Goal: Navigation & Orientation: Find specific page/section

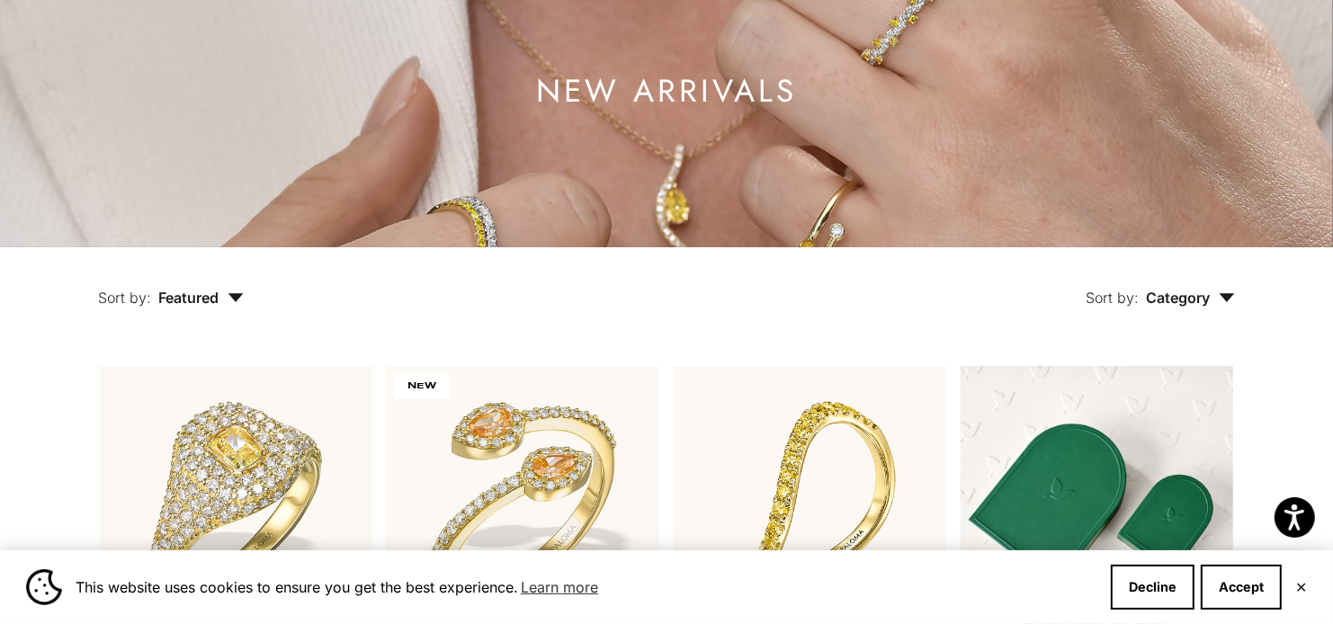
click at [401, 252] on div "Sort by: Category Sort by Earrings Ring" at bounding box center [780, 285] width 991 height 76
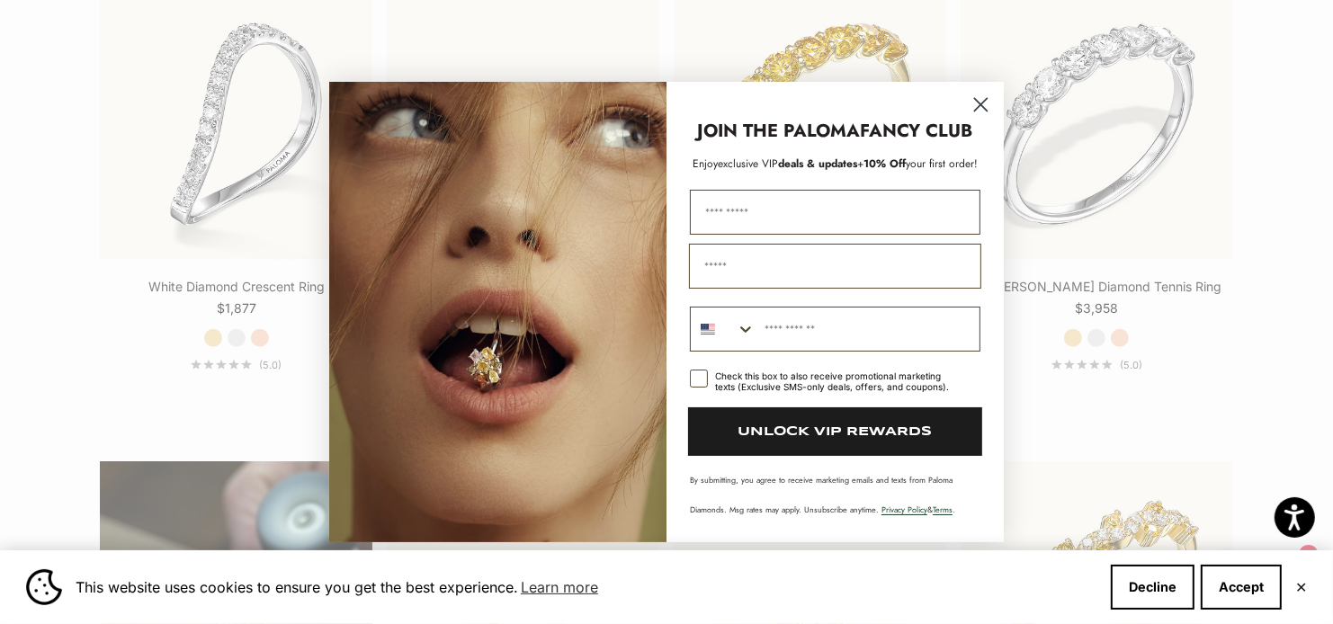
scroll to position [1009, 0]
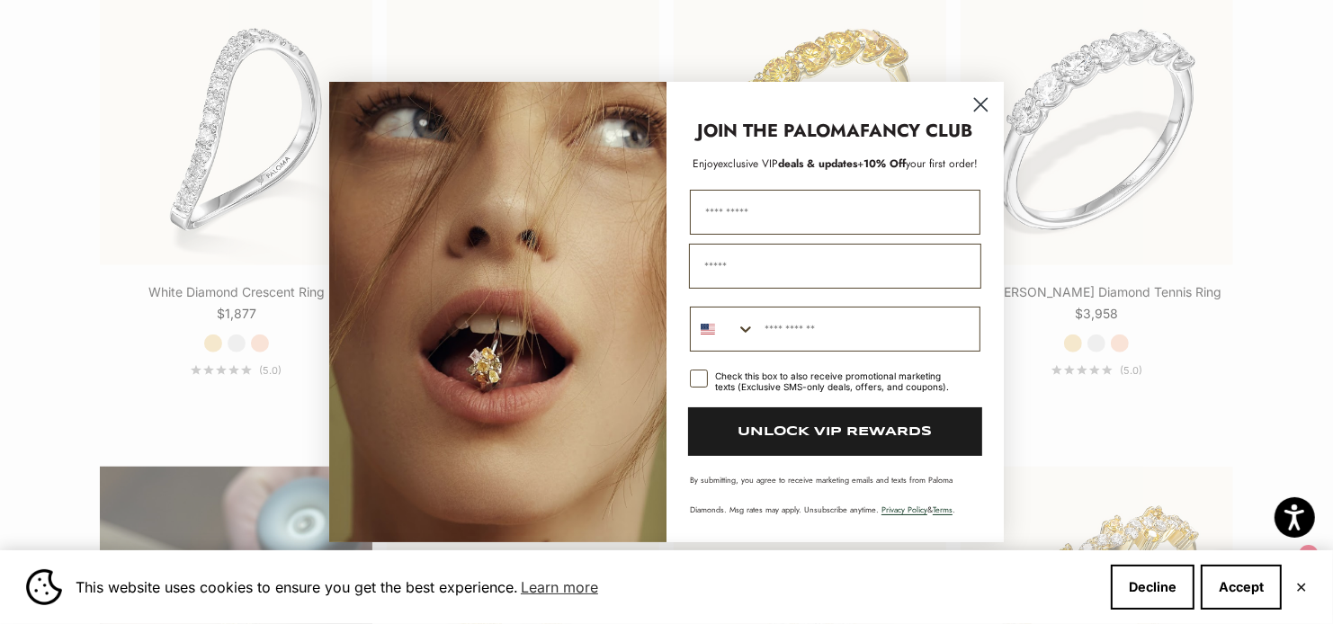
click at [983, 99] on circle "Close dialog" at bounding box center [981, 105] width 30 height 30
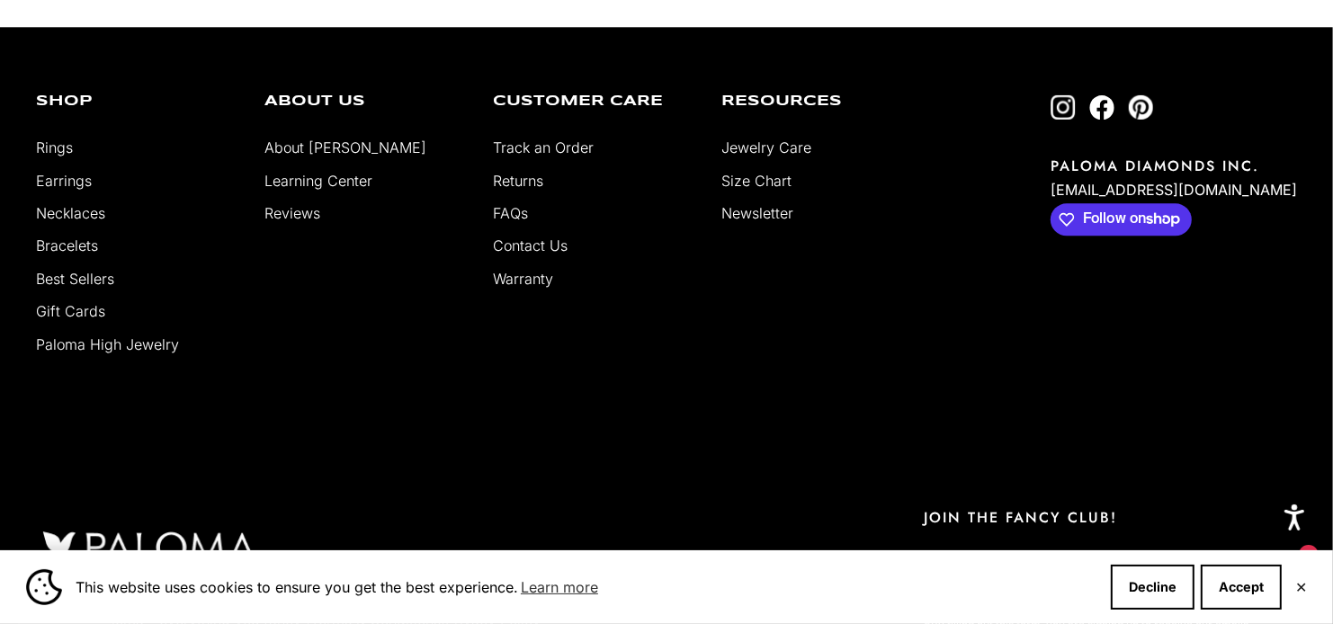
scroll to position [4231, 0]
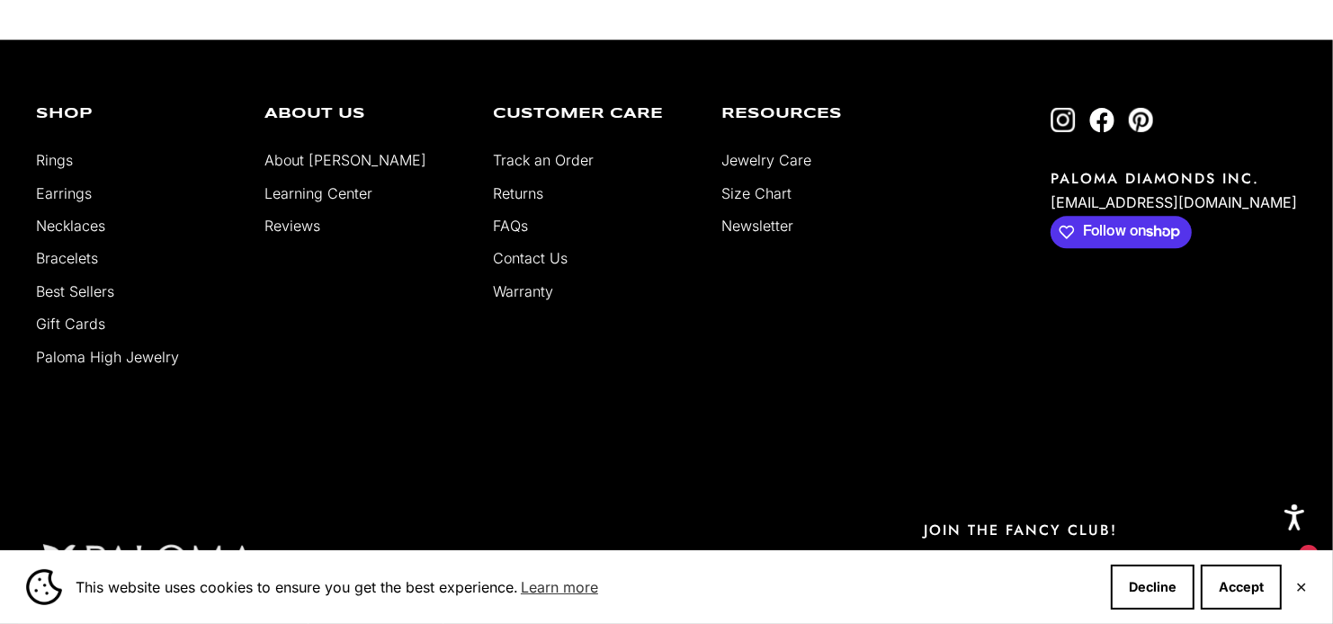
click at [345, 154] on link "About [PERSON_NAME]" at bounding box center [345, 160] width 162 height 18
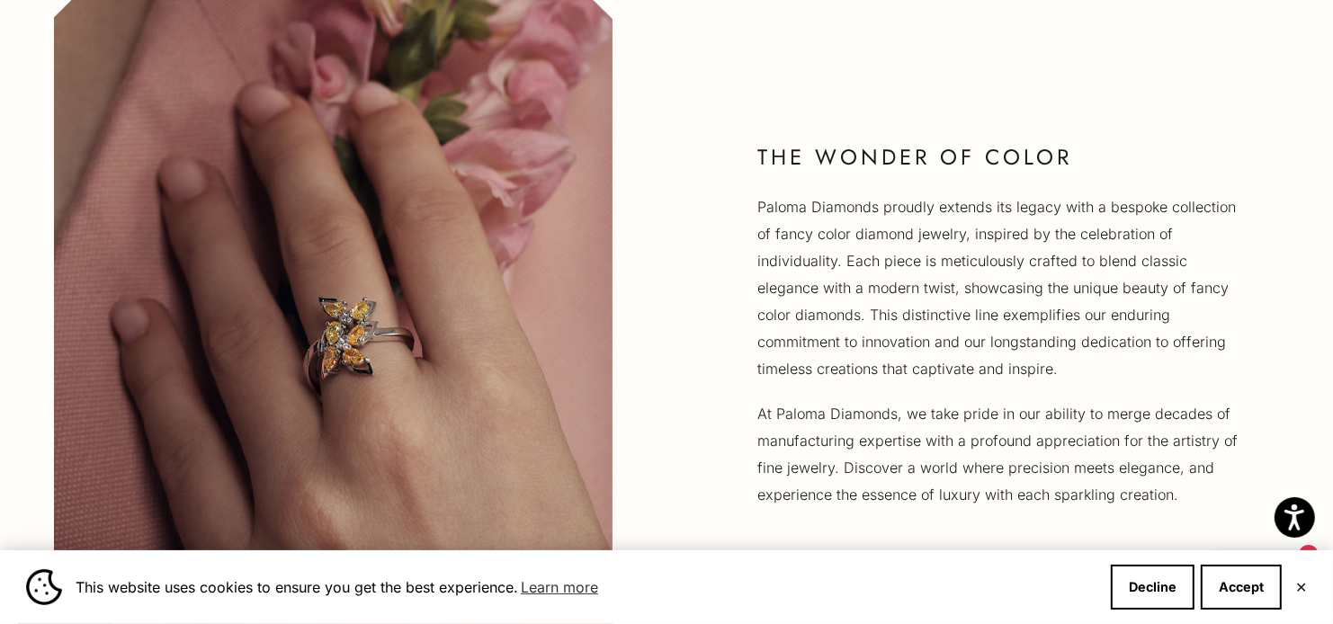
scroll to position [1311, 0]
